Goal: Task Accomplishment & Management: Complete application form

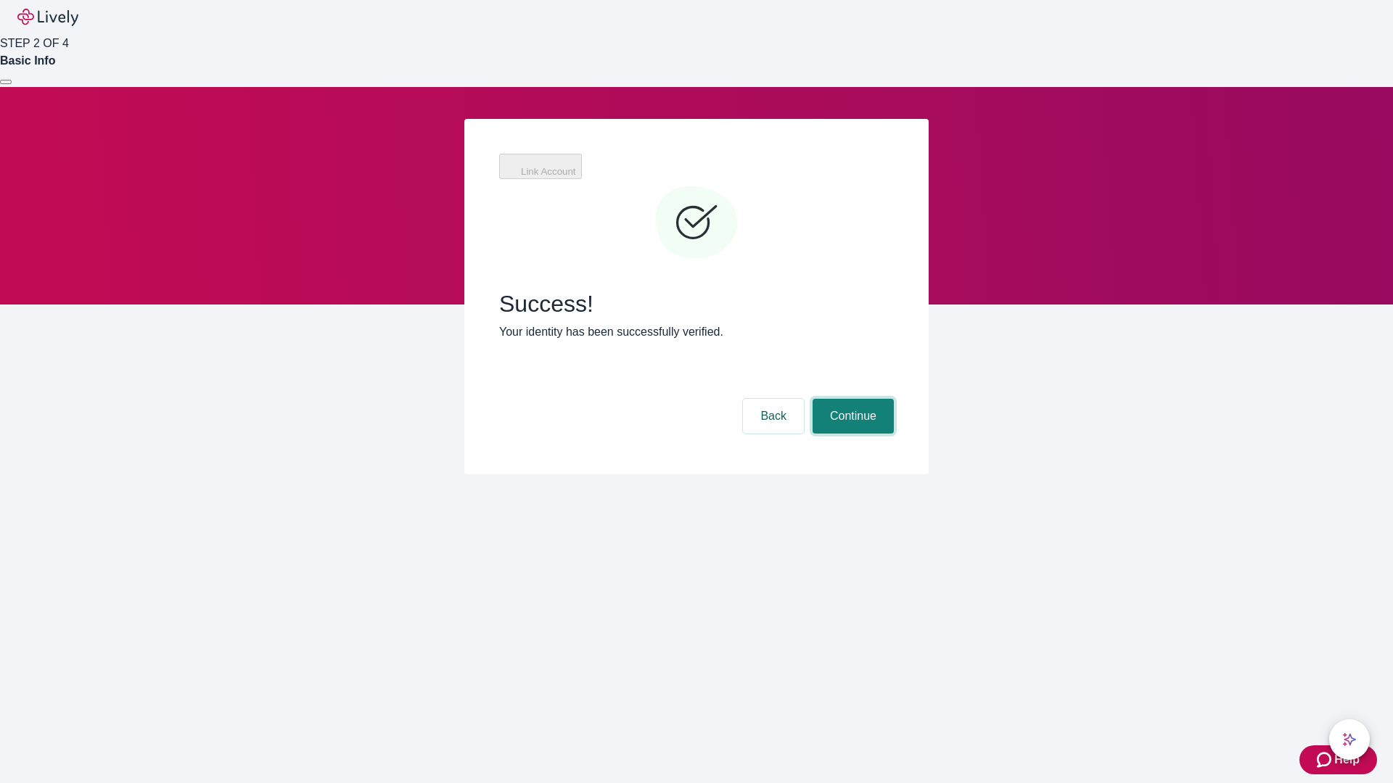
click at [851, 399] on button "Continue" at bounding box center [852, 416] width 81 height 35
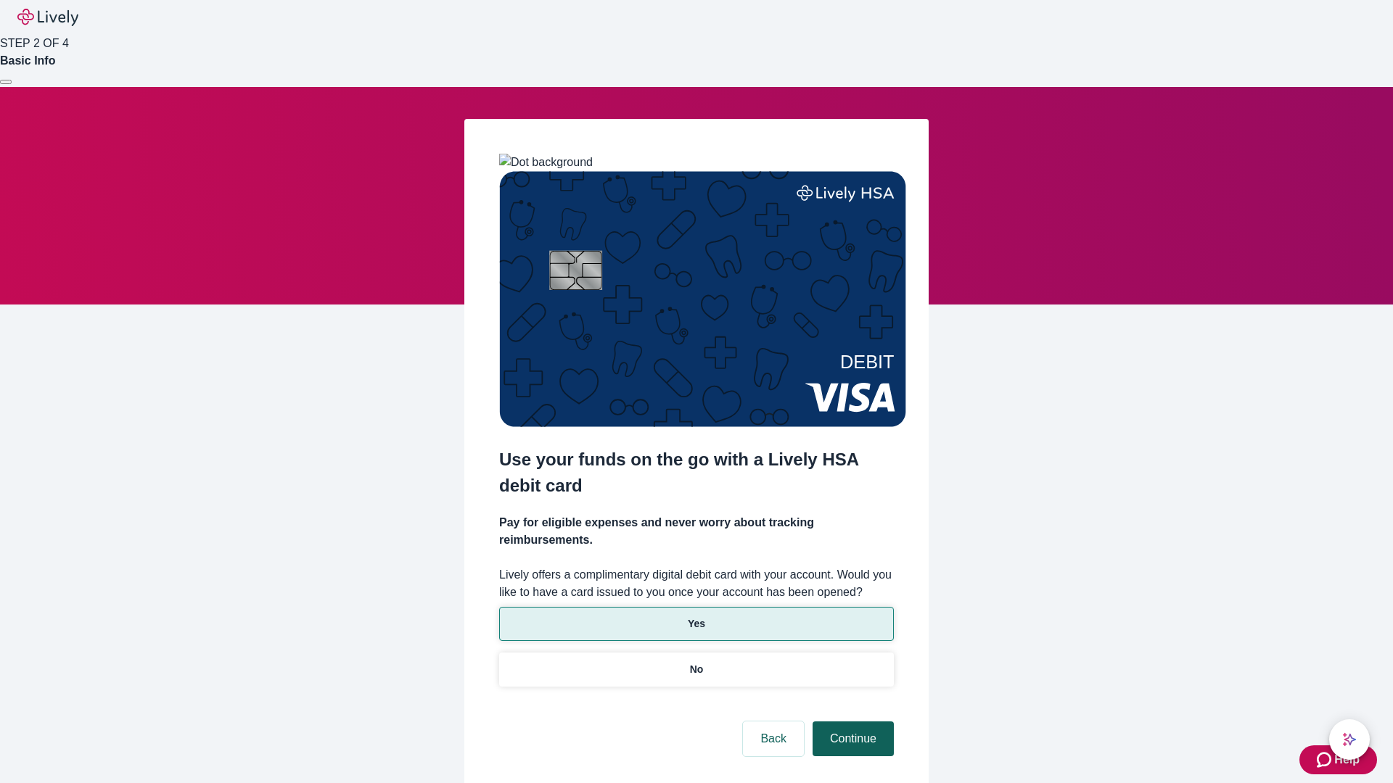
click at [696, 662] on p "No" at bounding box center [697, 669] width 14 height 15
click at [851, 722] on button "Continue" at bounding box center [852, 739] width 81 height 35
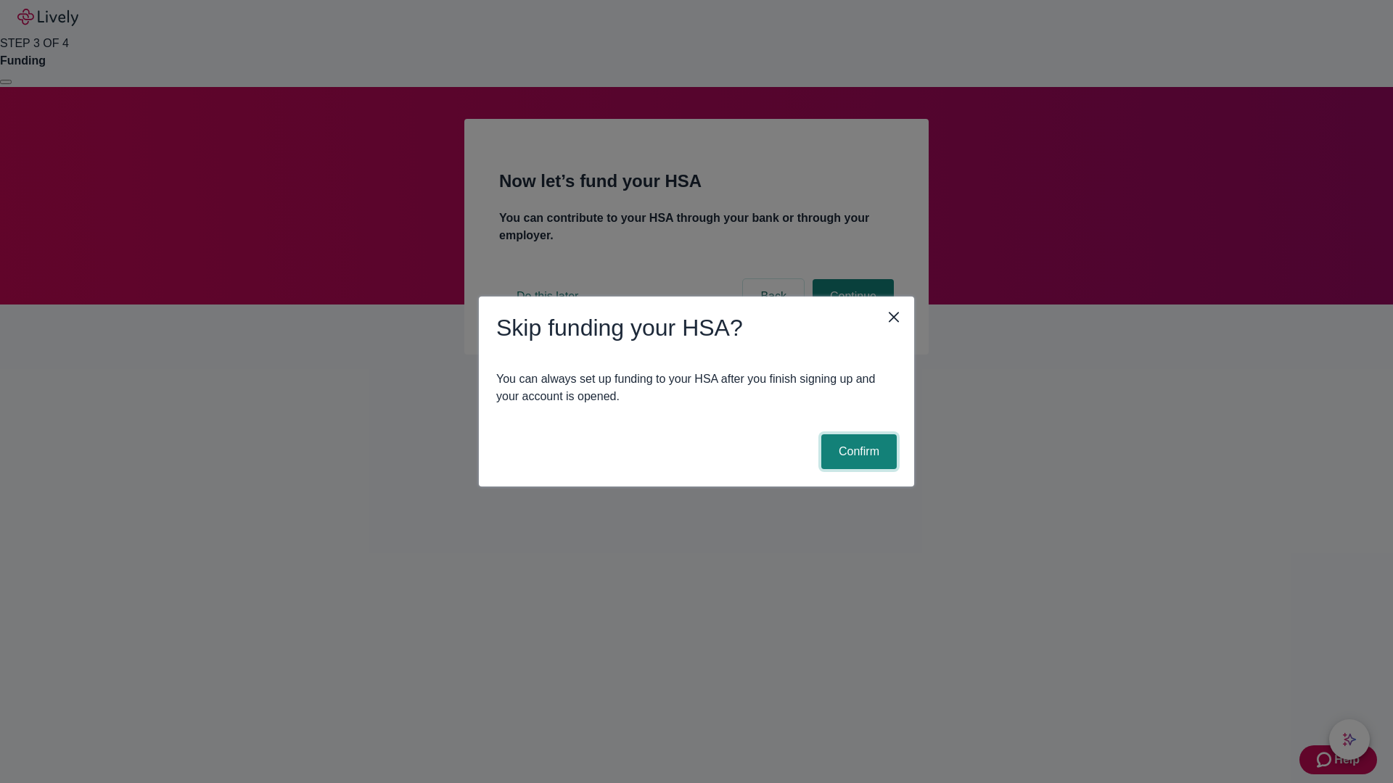
click at [857, 452] on button "Confirm" at bounding box center [858, 451] width 75 height 35
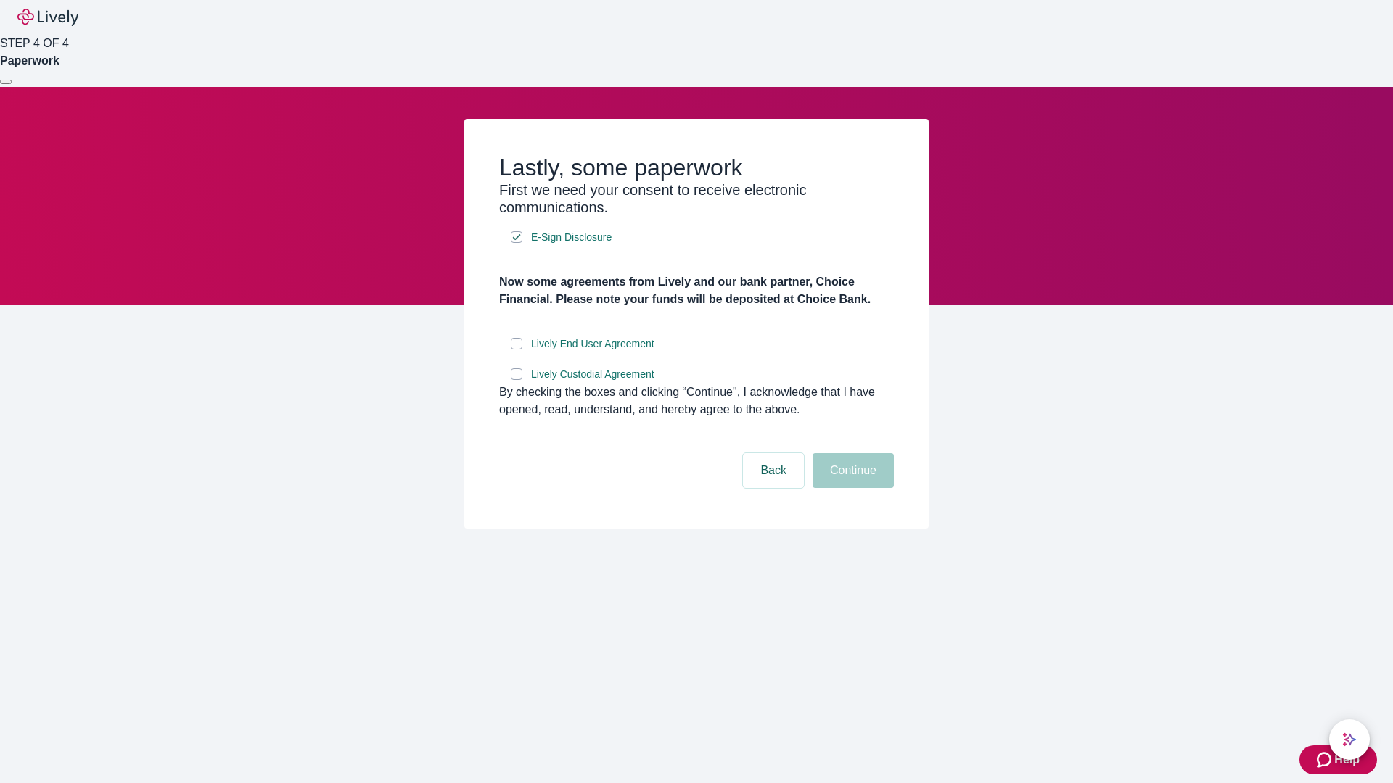
click at [516, 350] on input "Lively End User Agreement" at bounding box center [517, 344] width 12 height 12
checkbox input "true"
click at [516, 380] on input "Lively Custodial Agreement" at bounding box center [517, 374] width 12 height 12
checkbox input "true"
click at [851, 488] on button "Continue" at bounding box center [852, 470] width 81 height 35
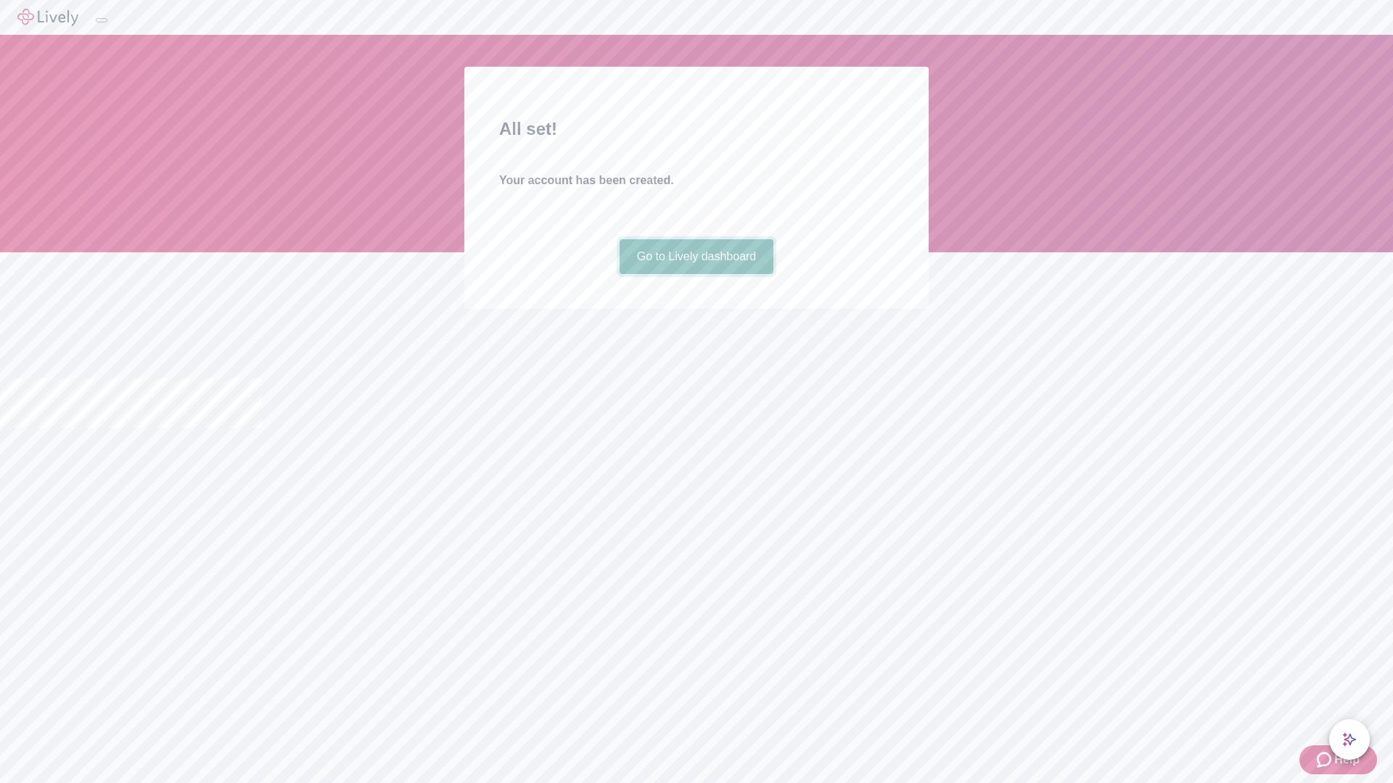
click at [696, 274] on link "Go to Lively dashboard" at bounding box center [696, 256] width 154 height 35
